Goal: Task Accomplishment & Management: Manage account settings

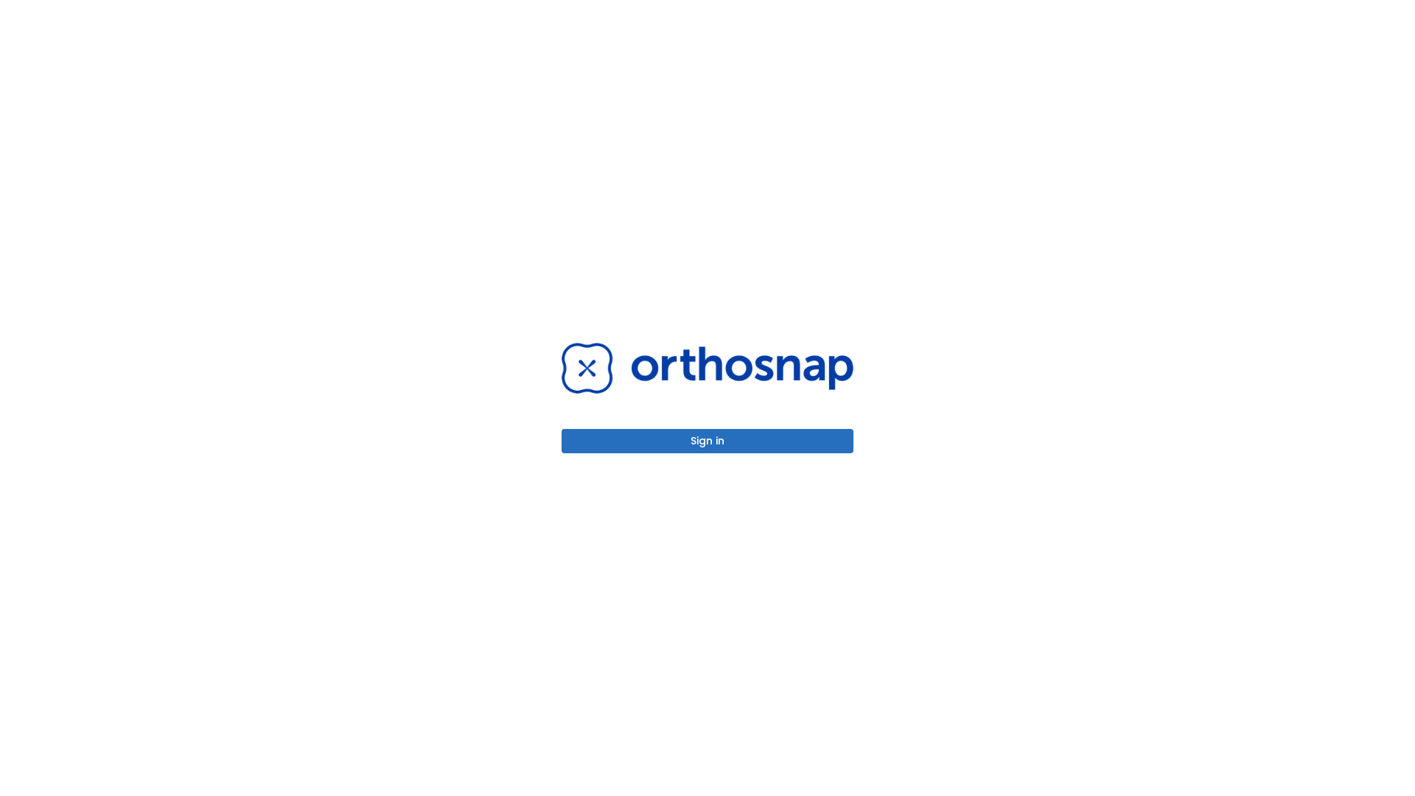
click at [707, 441] on button "Sign in" at bounding box center [707, 441] width 292 height 24
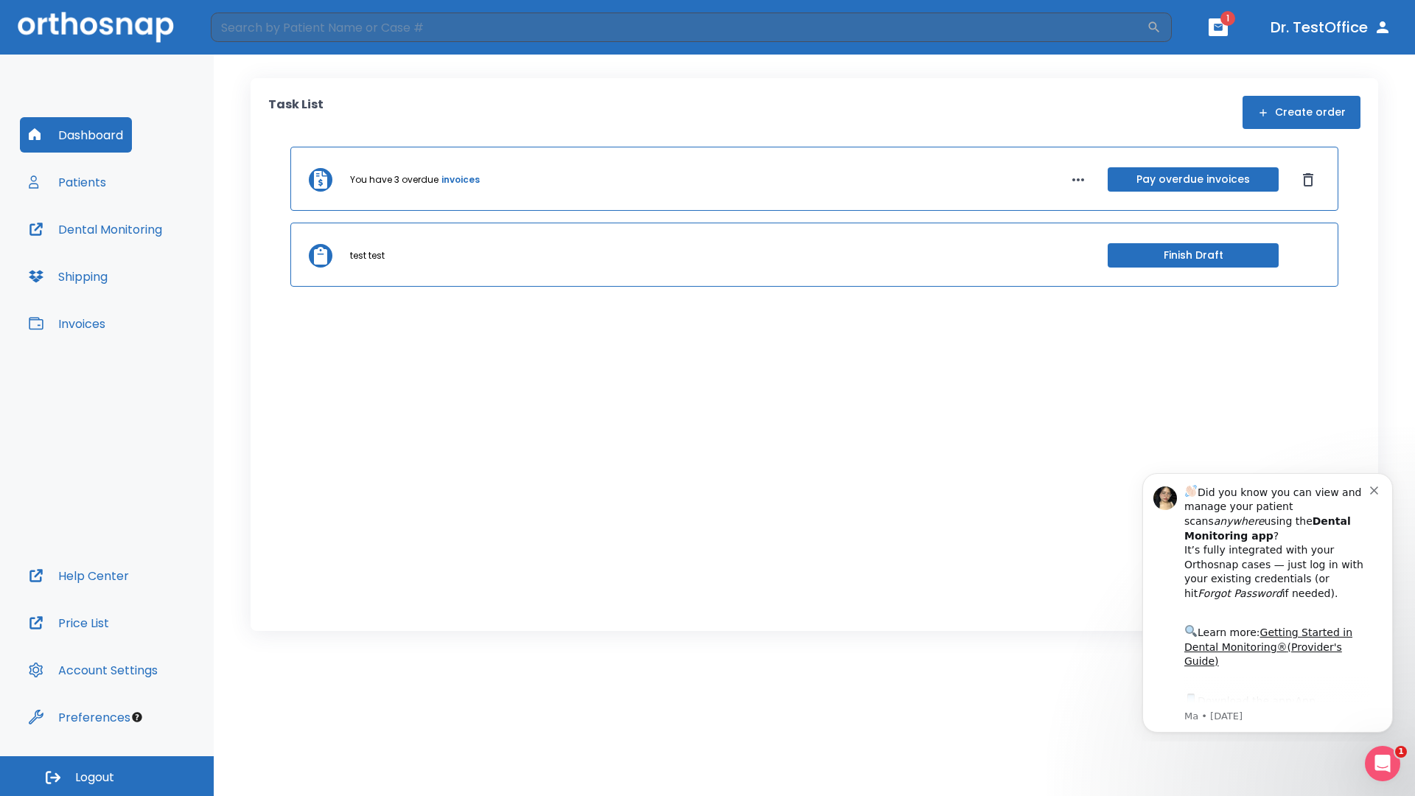
click at [107, 776] on span "Logout" at bounding box center [94, 777] width 39 height 16
